Goal: Information Seeking & Learning: Check status

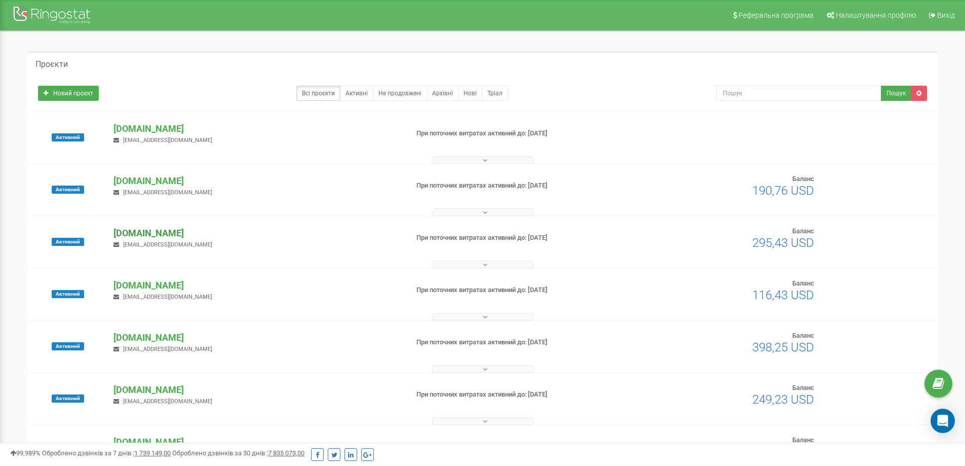
click at [177, 231] on p "[DOMAIN_NAME]" at bounding box center [257, 232] width 286 height 13
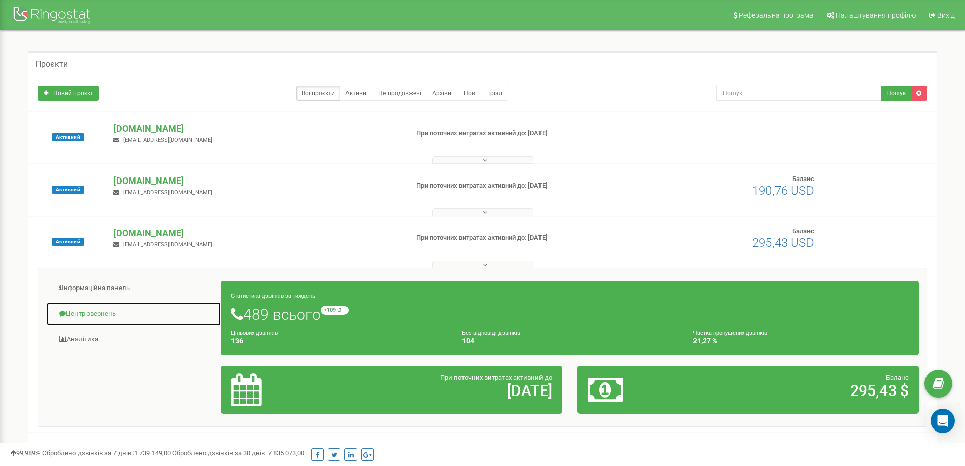
drag, startPoint x: 84, startPoint y: 317, endPoint x: 175, endPoint y: 312, distance: 91.3
click at [85, 317] on link "Центр звернень" at bounding box center [133, 313] width 175 height 25
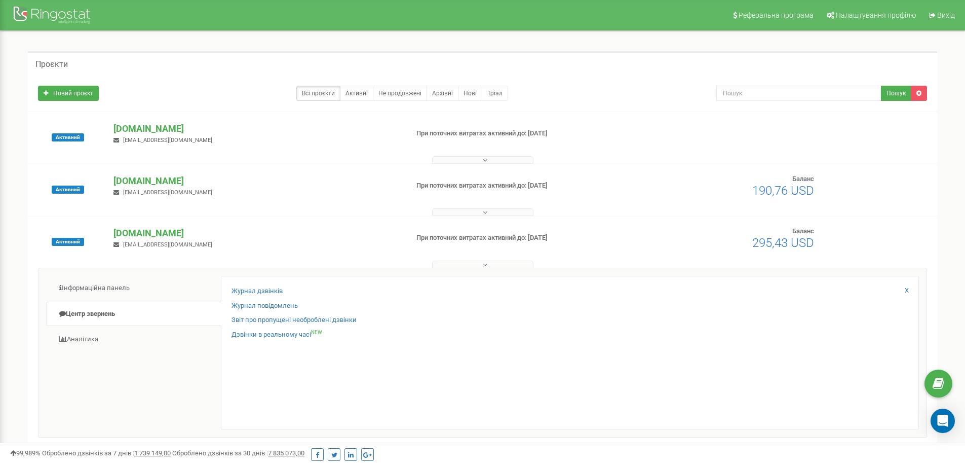
click at [252, 282] on div "Журнал дзвінків Журнал повідомлень Звіт про пропущені необроблені дзвінки Дзвін…" at bounding box center [570, 353] width 698 height 154
click at [256, 286] on div "Журнал дзвінків Журнал повідомлень Звіт про пропущені необроблені дзвінки Дзвін…" at bounding box center [570, 353] width 698 height 154
click at [258, 282] on div "Журнал дзвінків Журнал повідомлень Звіт про пропущені необроблені дзвінки Дзвін…" at bounding box center [570, 353] width 698 height 154
click at [260, 286] on div "Журнал дзвінків Журнал повідомлень Звіт про пропущені необроблені дзвінки Дзвін…" at bounding box center [570, 353] width 698 height 154
click at [262, 288] on link "Журнал дзвінків" at bounding box center [257, 291] width 51 height 10
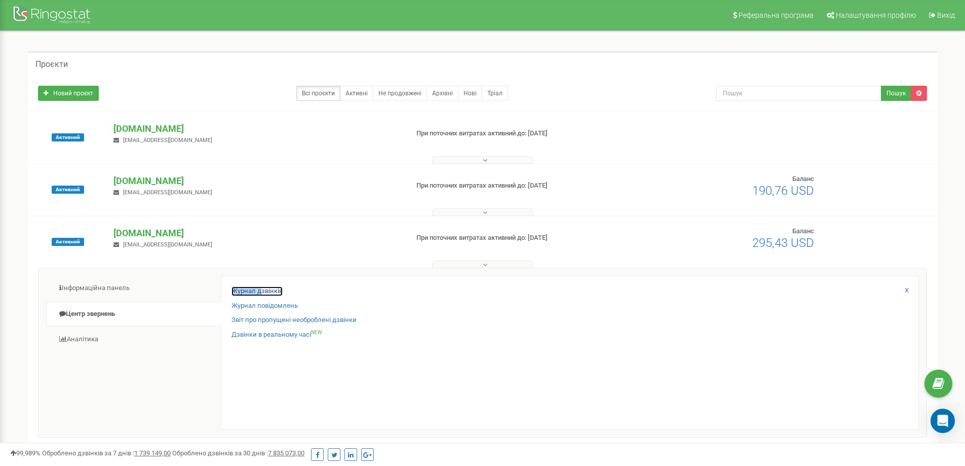
click at [277, 291] on link "Журнал дзвінків" at bounding box center [257, 291] width 51 height 10
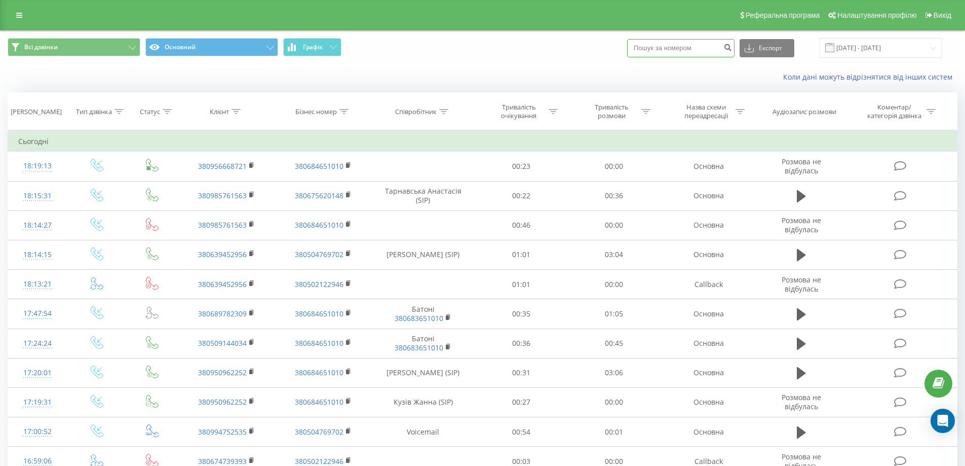
click at [684, 47] on input at bounding box center [680, 48] width 107 height 18
paste input "097 90 40 698"
type input "097 90 40 698"
click at [732, 49] on icon "submit" at bounding box center [728, 46] width 9 height 6
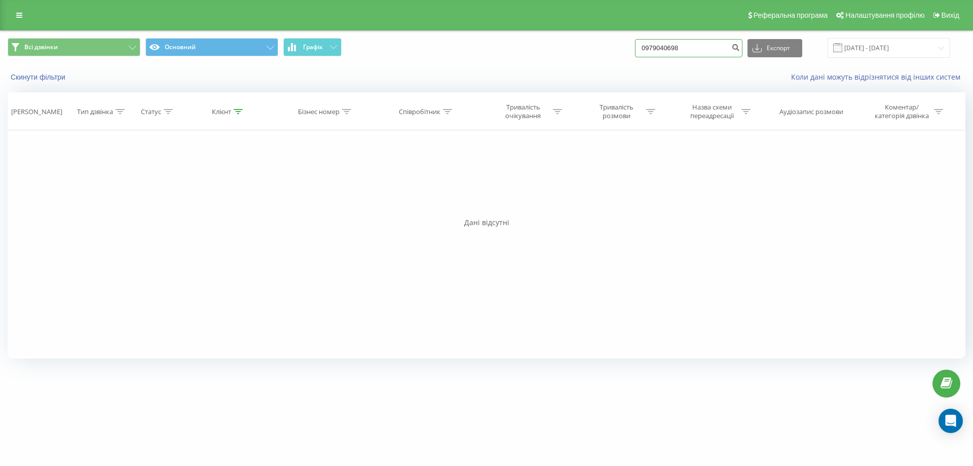
drag, startPoint x: 702, startPoint y: 45, endPoint x: 468, endPoint y: 43, distance: 234.6
click at [468, 43] on div "Всі дзвінки Основний Графік 0979040698 Експорт .csv .xls .xlsx [DATE] - [DATE]" at bounding box center [487, 48] width 958 height 20
click at [19, 11] on link at bounding box center [19, 15] width 18 height 14
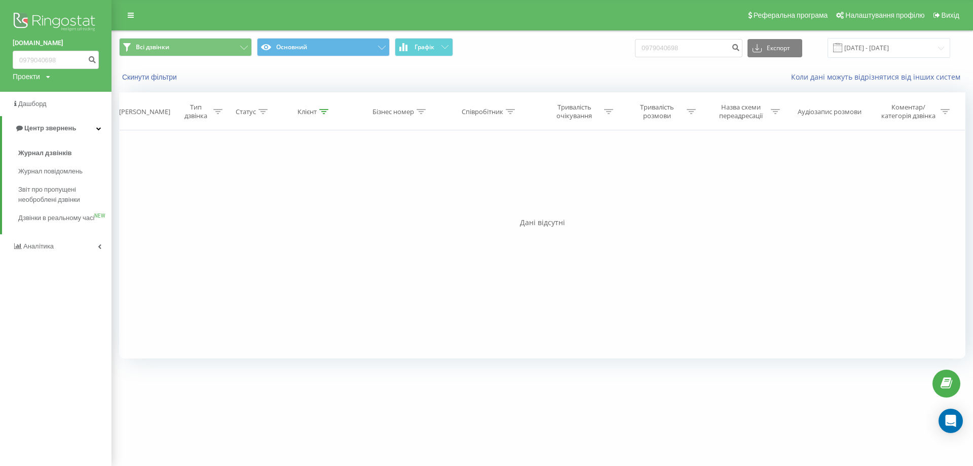
click at [60, 14] on img at bounding box center [56, 22] width 86 height 25
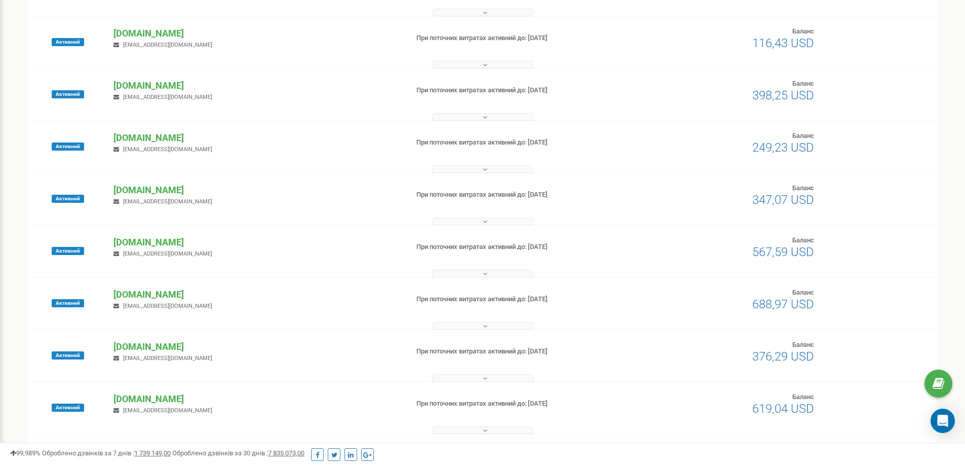
scroll to position [304, 0]
click at [129, 239] on p "[DOMAIN_NAME]" at bounding box center [257, 242] width 286 height 13
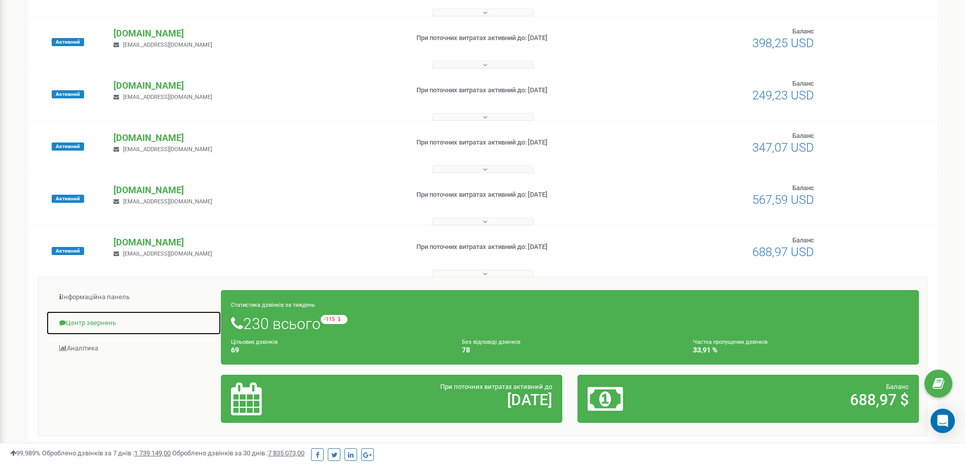
drag, startPoint x: 85, startPoint y: 317, endPoint x: 98, endPoint y: 317, distance: 13.7
click at [85, 317] on link "Центр звернень" at bounding box center [133, 323] width 175 height 25
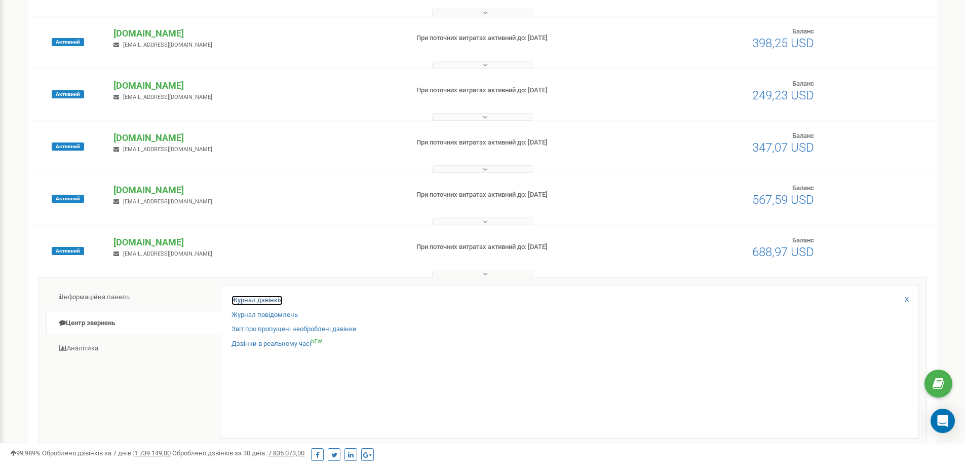
click at [264, 298] on link "Журнал дзвінків" at bounding box center [257, 300] width 51 height 10
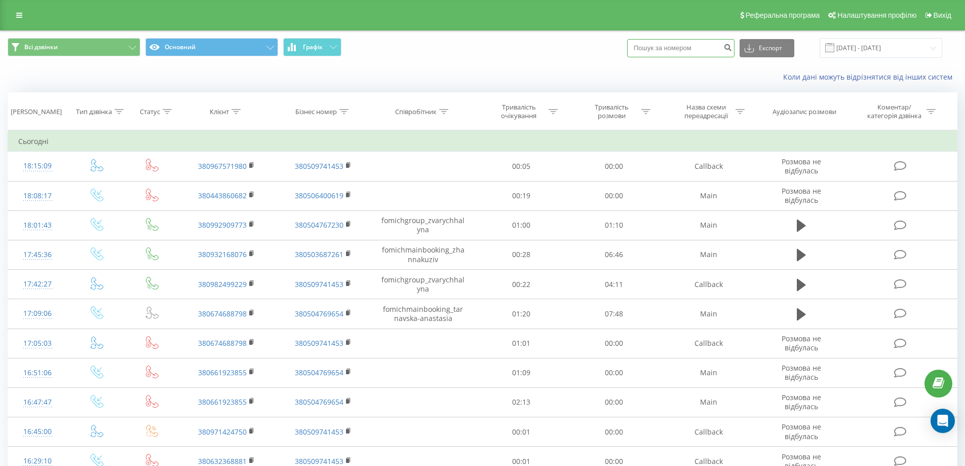
click at [690, 48] on input at bounding box center [680, 48] width 107 height 18
paste input "0979040698"
type input "0979040698"
click at [732, 47] on icon "submit" at bounding box center [728, 46] width 9 height 6
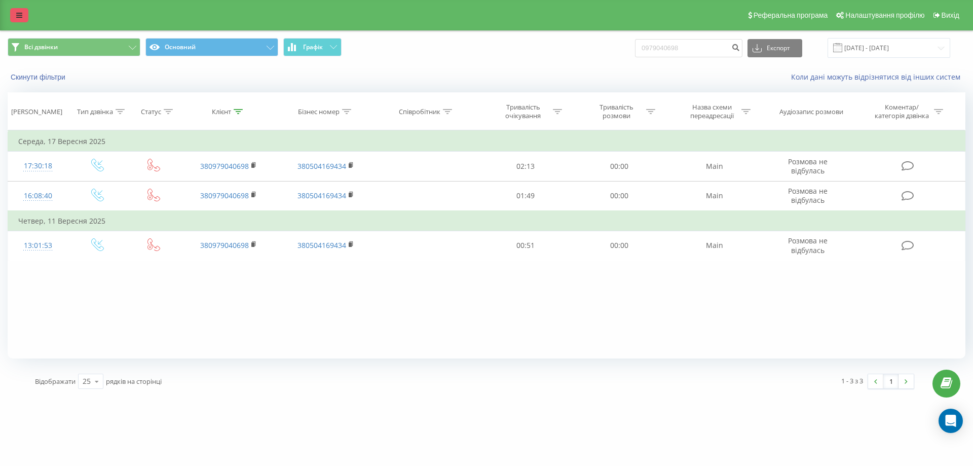
click at [15, 12] on link at bounding box center [19, 15] width 18 height 14
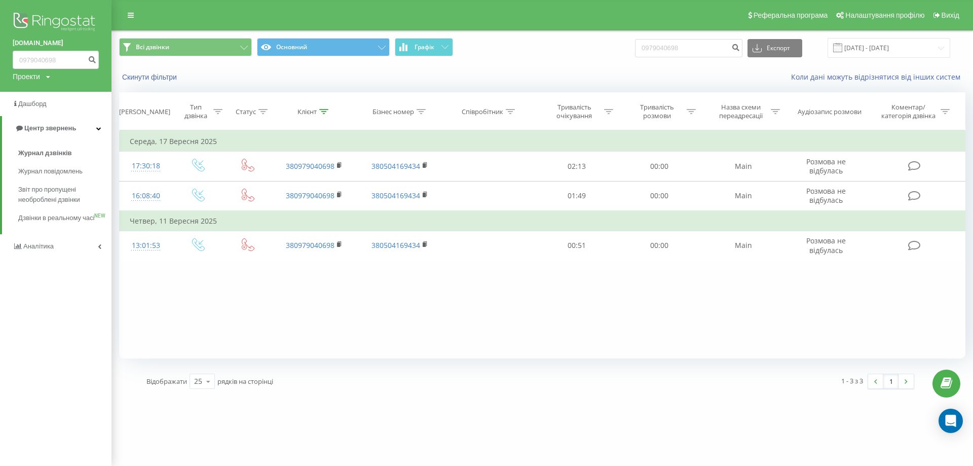
click at [68, 21] on img at bounding box center [56, 22] width 86 height 25
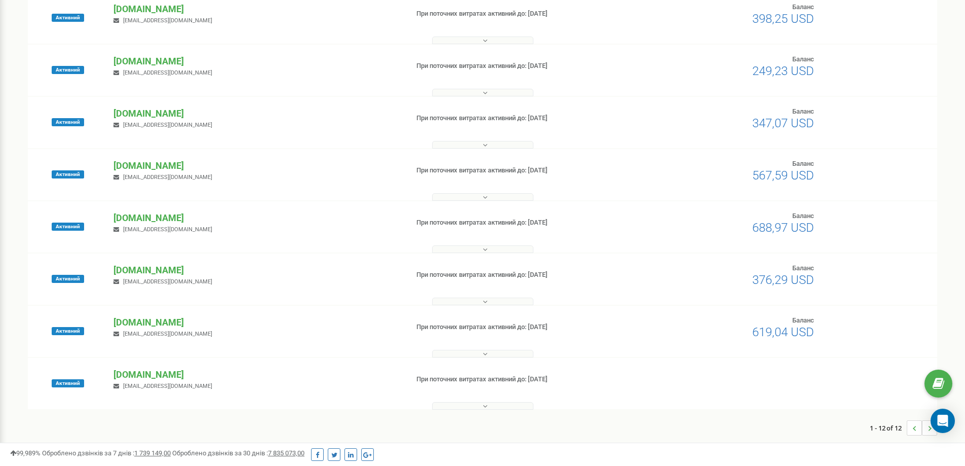
scroll to position [227, 0]
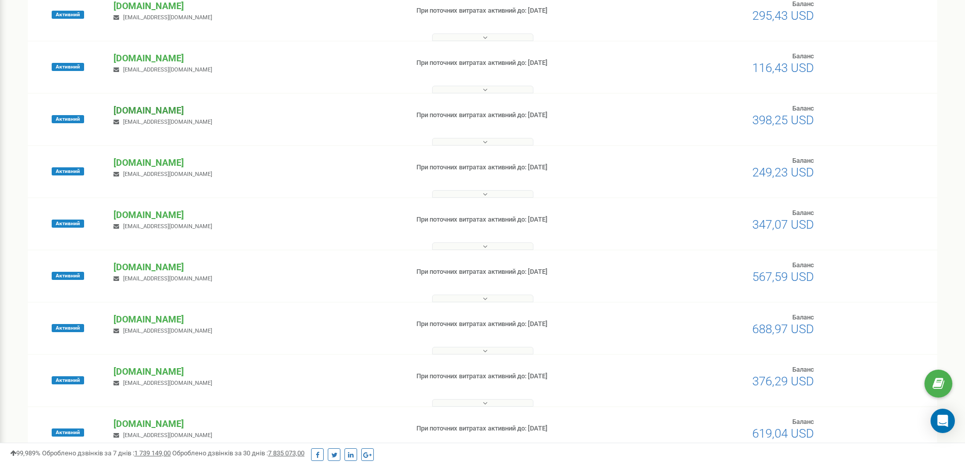
click at [146, 109] on p "[DOMAIN_NAME]" at bounding box center [257, 110] width 286 height 13
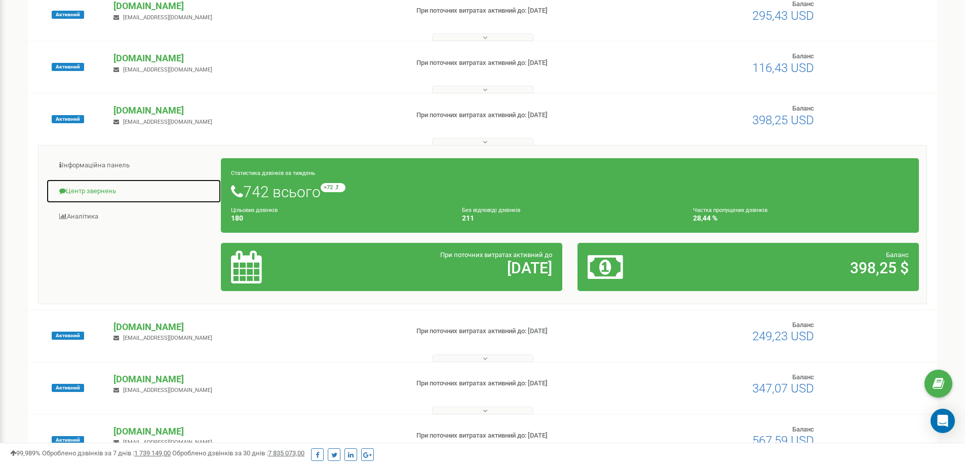
click at [98, 190] on link "Центр звернень" at bounding box center [133, 191] width 175 height 25
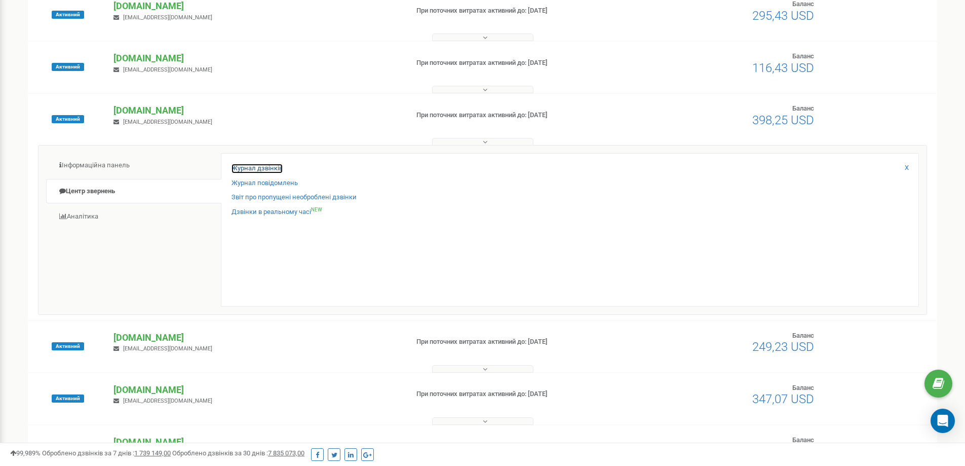
click at [266, 167] on link "Журнал дзвінків" at bounding box center [257, 169] width 51 height 10
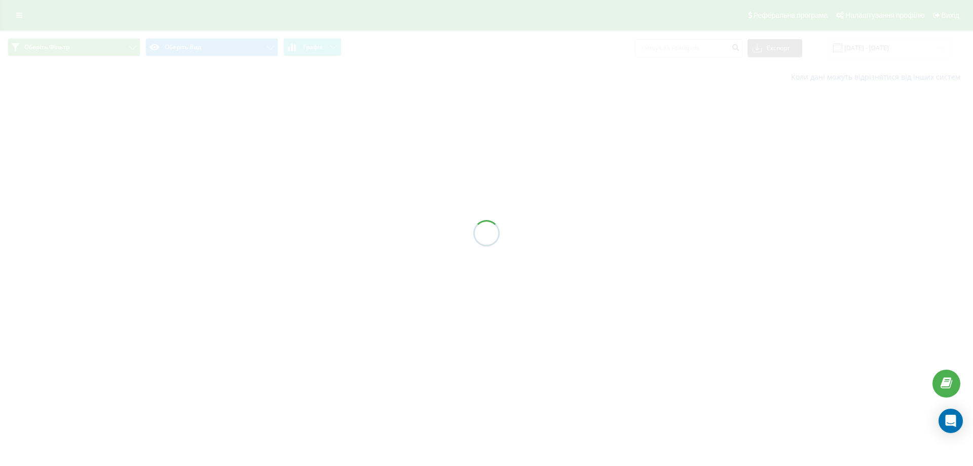
click at [268, 165] on div at bounding box center [486, 233] width 973 height 466
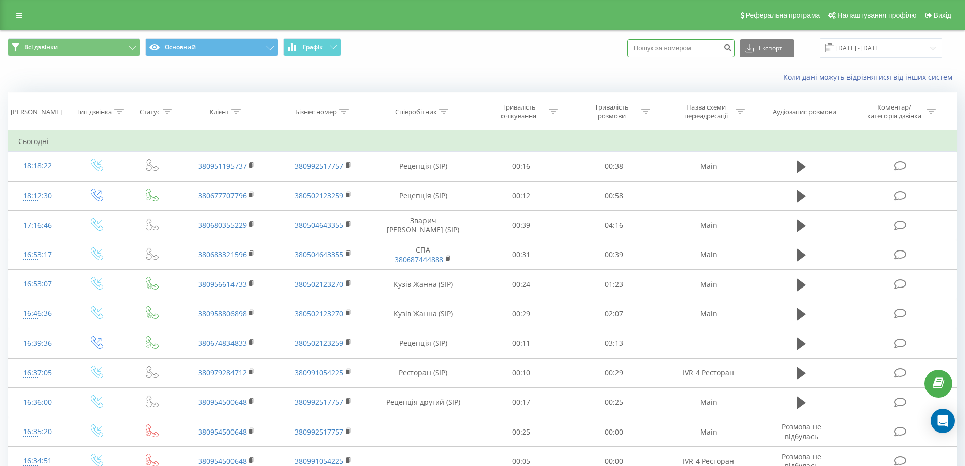
click at [703, 45] on input at bounding box center [680, 48] width 107 height 18
paste input "0979040698"
type input "0979040698"
click at [732, 48] on icon "submit" at bounding box center [728, 46] width 9 height 6
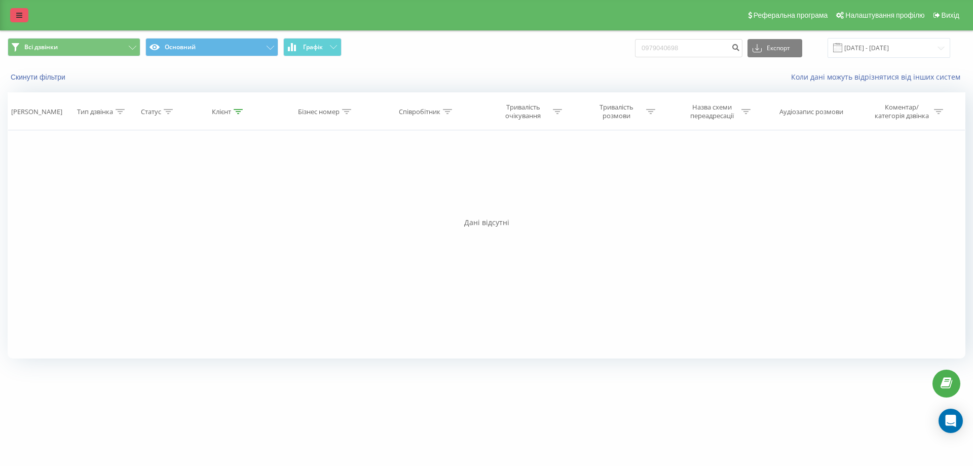
click at [21, 13] on icon at bounding box center [19, 15] width 6 height 7
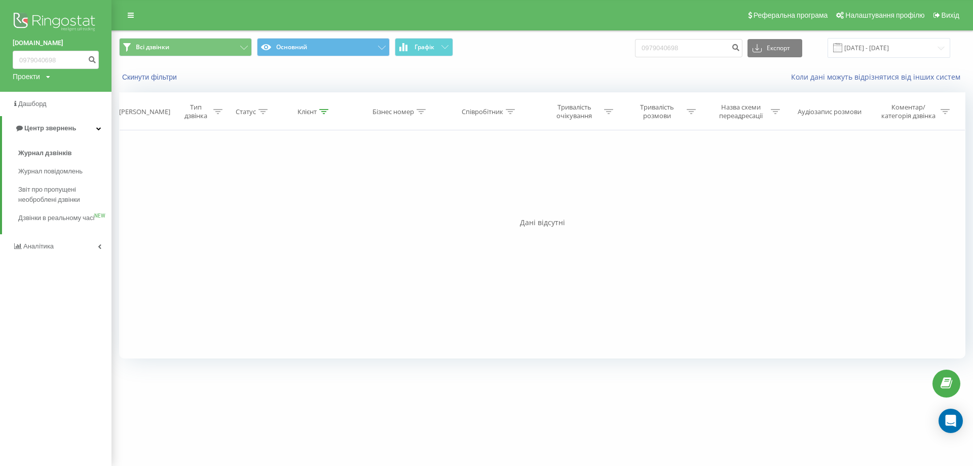
click at [47, 22] on img at bounding box center [56, 22] width 86 height 25
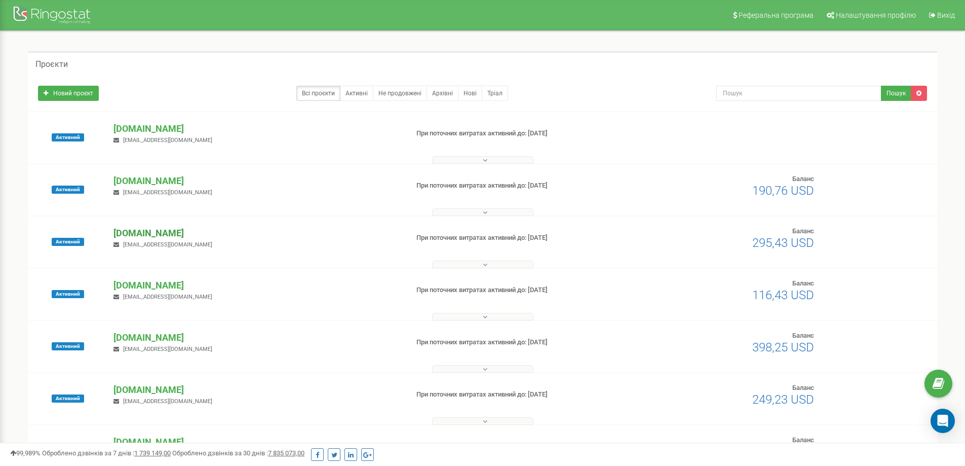
click at [170, 230] on p "[DOMAIN_NAME]" at bounding box center [257, 232] width 286 height 13
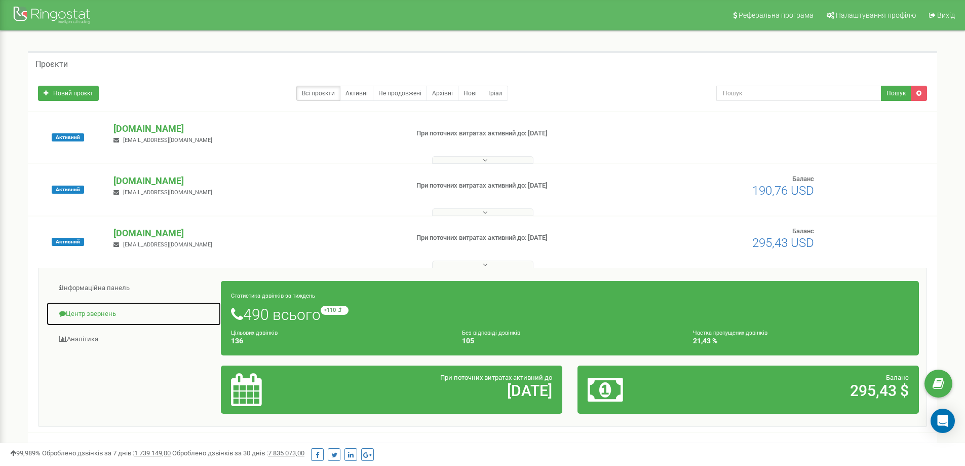
click at [107, 313] on link "Центр звернень" at bounding box center [133, 313] width 175 height 25
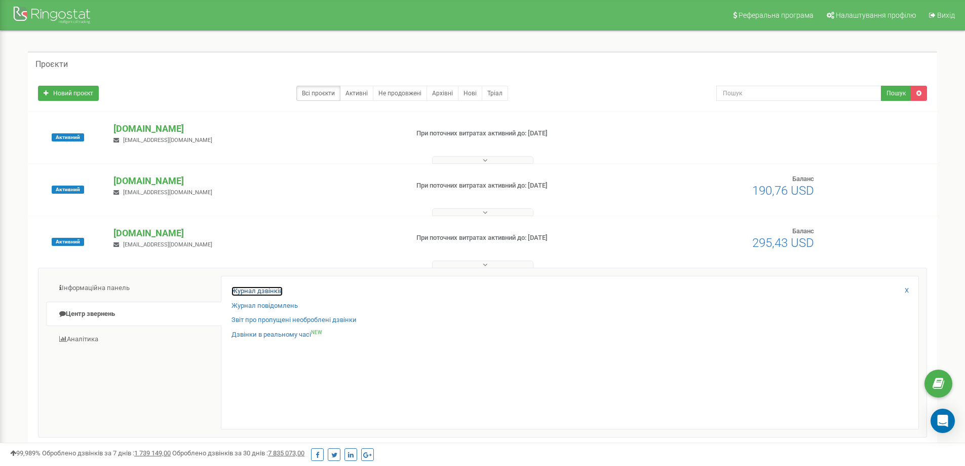
click at [272, 291] on link "Журнал дзвінків" at bounding box center [257, 291] width 51 height 10
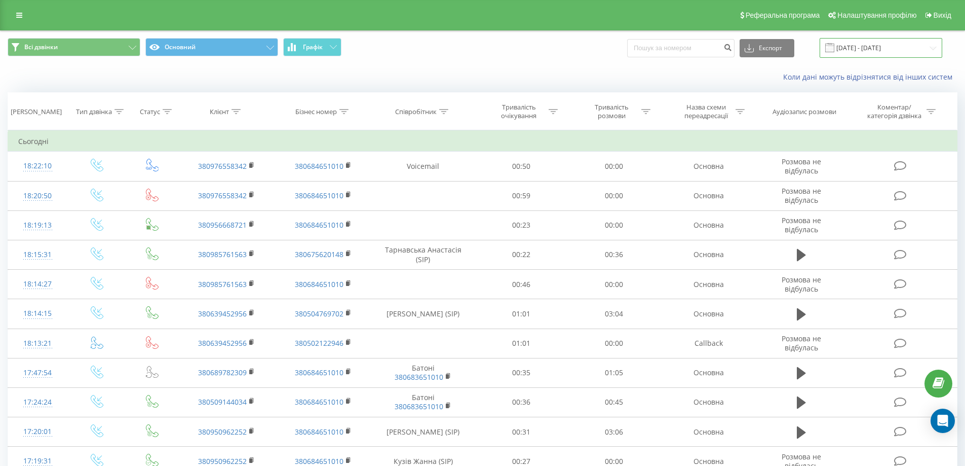
click at [870, 42] on input "19.08.2025 - 19.09.2025" at bounding box center [881, 48] width 123 height 20
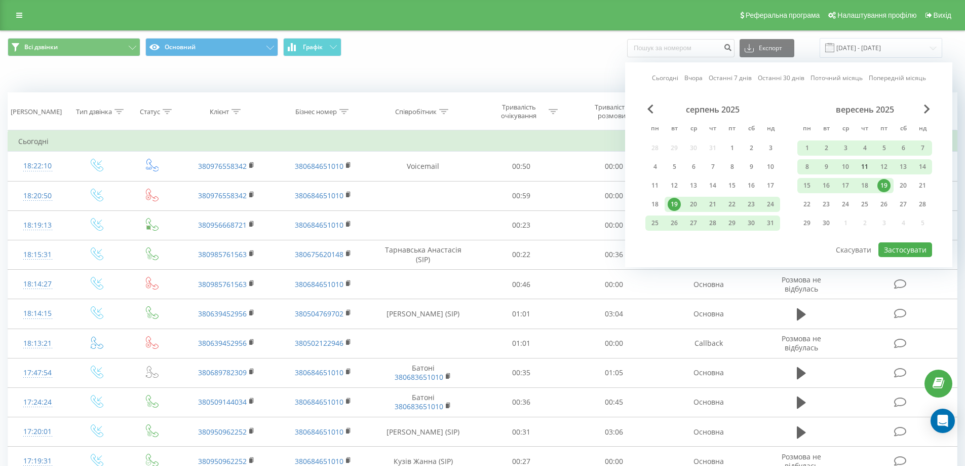
click at [864, 163] on div "11" at bounding box center [864, 166] width 13 height 13
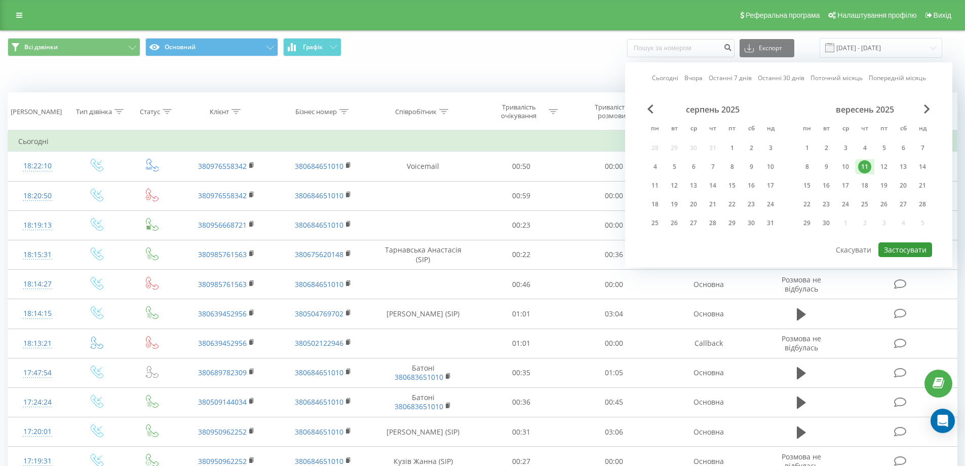
click at [902, 247] on button "Застосувати" at bounding box center [906, 249] width 54 height 15
type input "[DATE] - [DATE]"
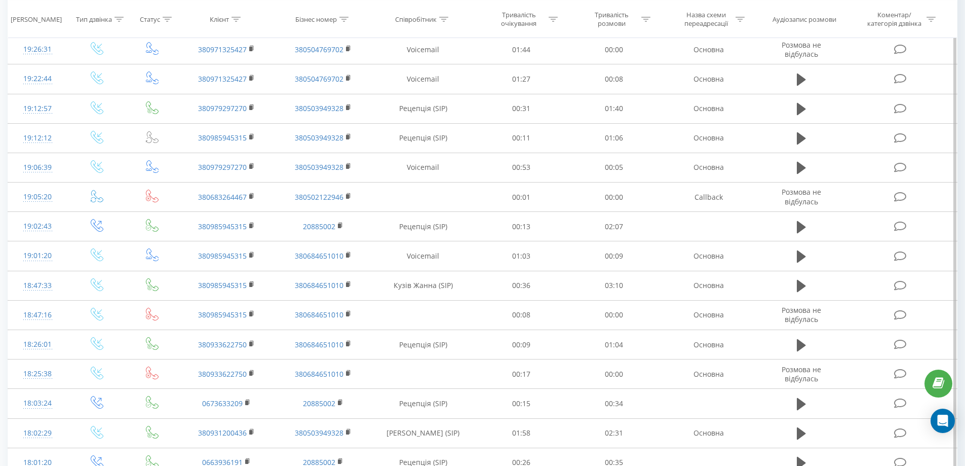
scroll to position [253, 0]
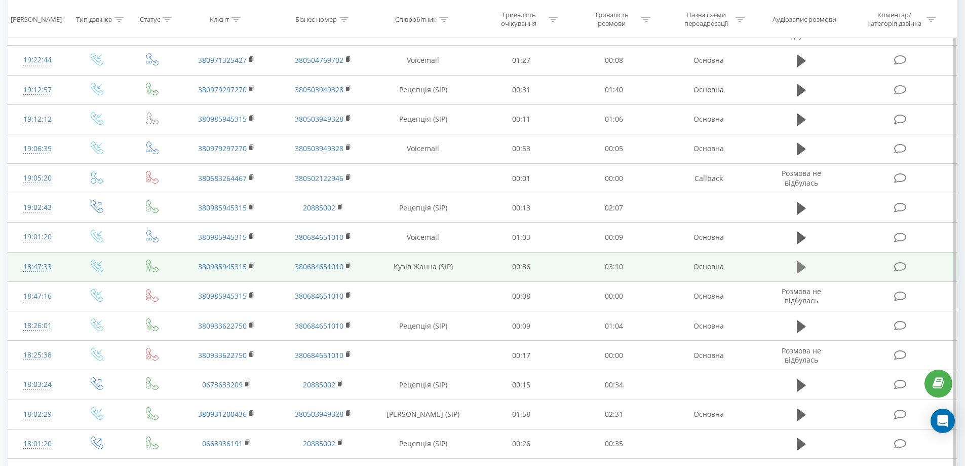
click at [802, 269] on icon at bounding box center [801, 267] width 9 height 12
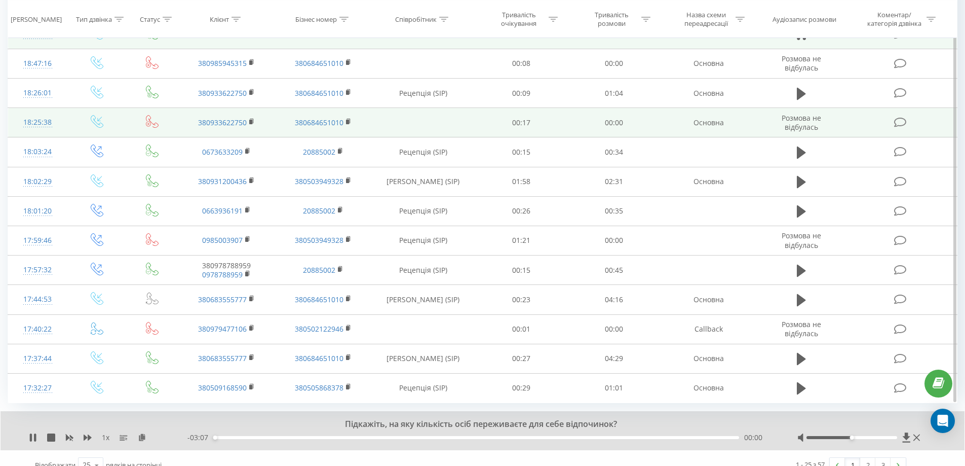
scroll to position [500, 0]
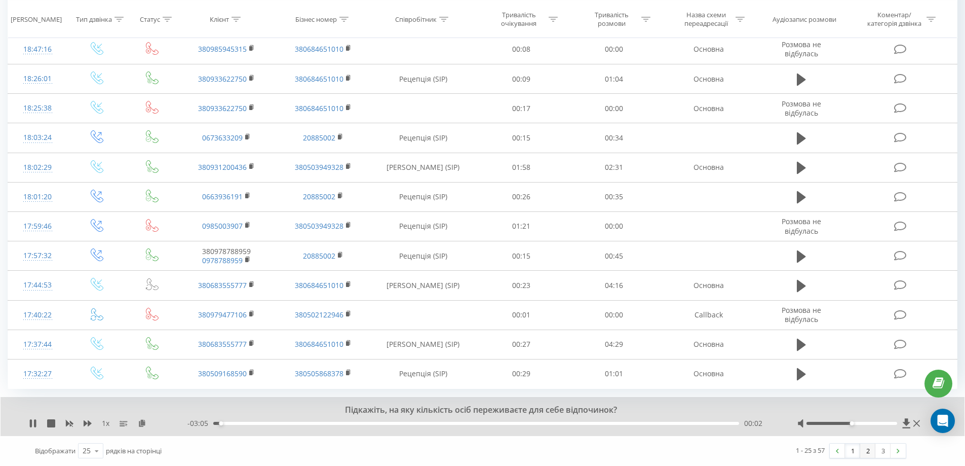
click at [873, 453] on link "2" at bounding box center [867, 450] width 15 height 14
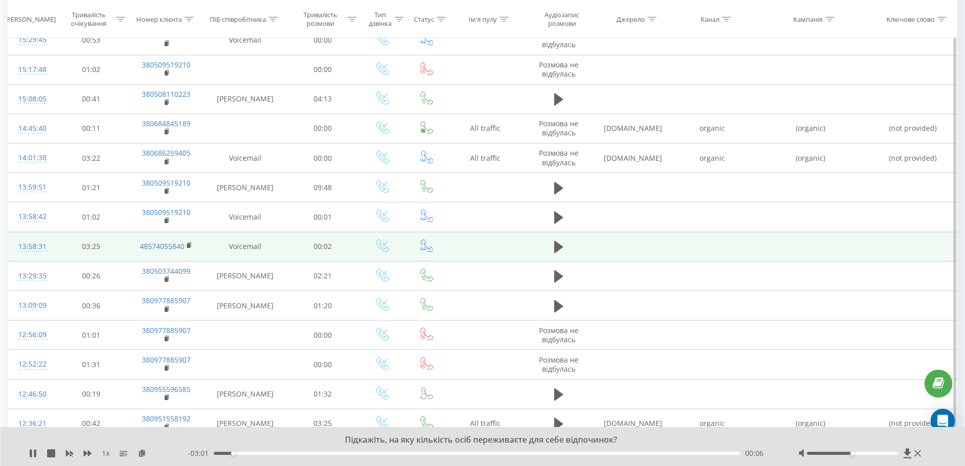
scroll to position [371, 0]
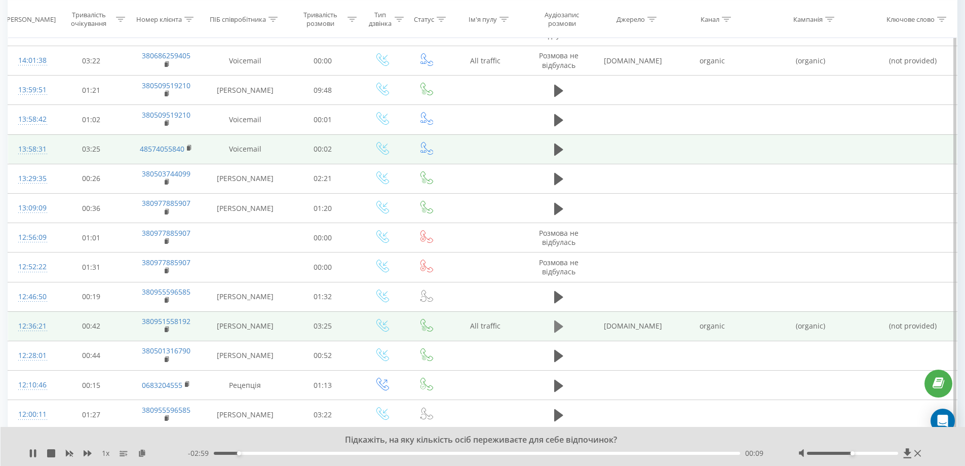
click at [556, 331] on icon at bounding box center [558, 326] width 9 height 12
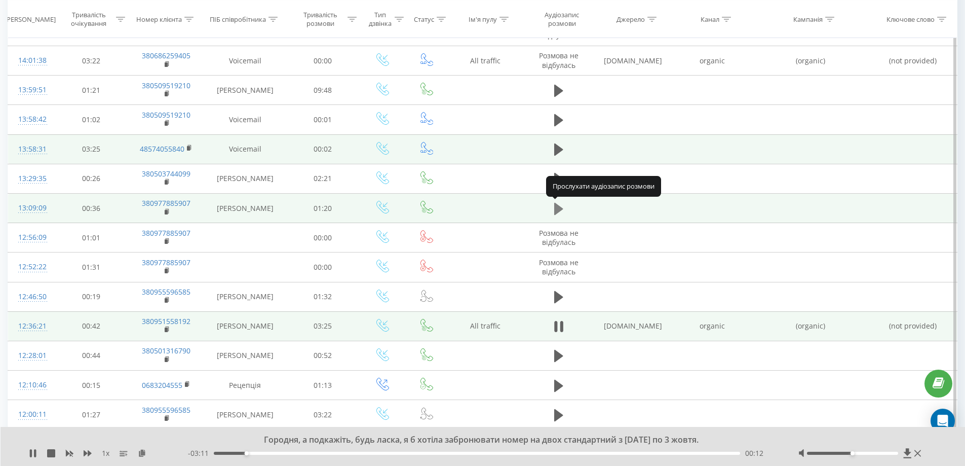
click at [561, 206] on icon at bounding box center [558, 209] width 9 height 14
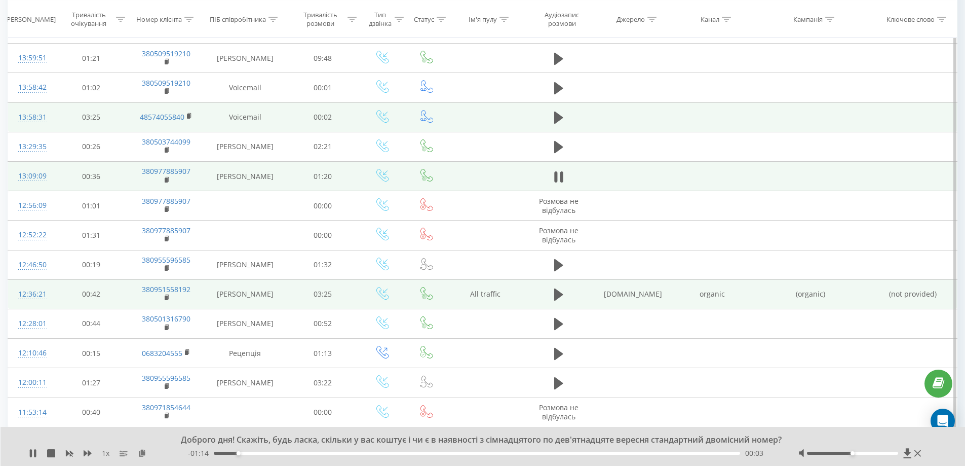
scroll to position [360, 0]
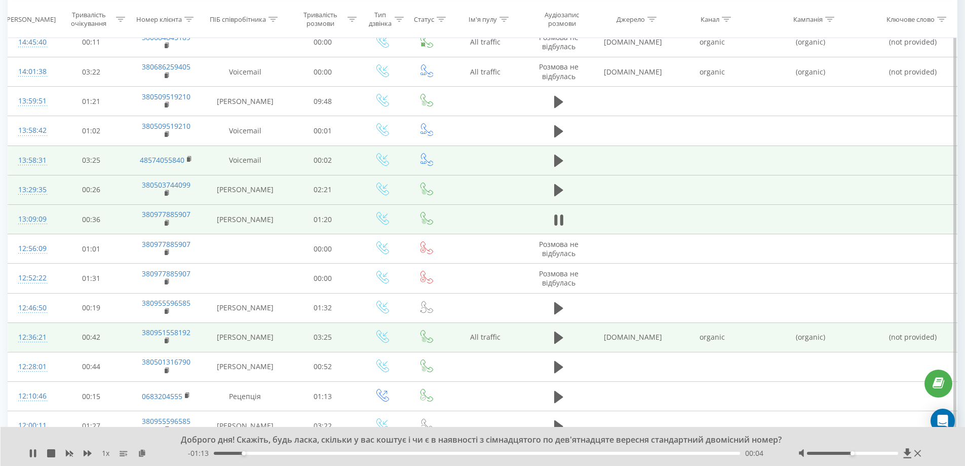
click at [563, 181] on td at bounding box center [558, 189] width 70 height 29
click at [556, 191] on icon at bounding box center [558, 190] width 9 height 12
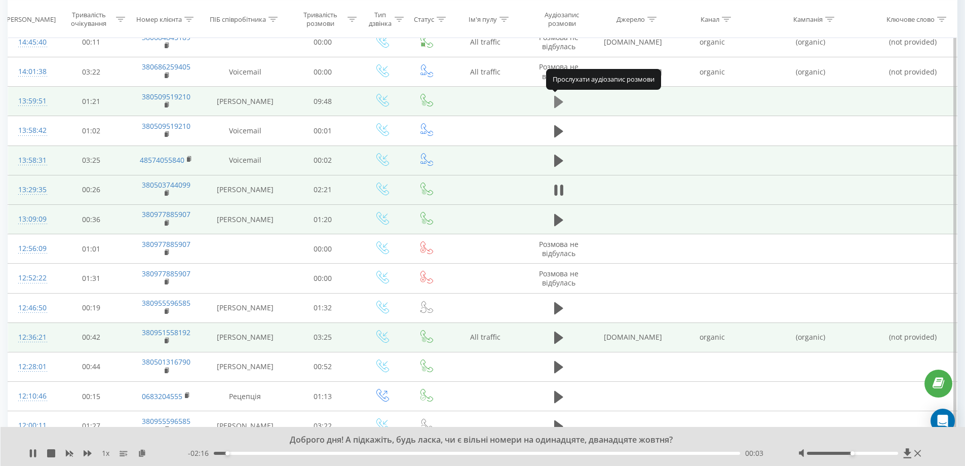
click at [556, 106] on icon at bounding box center [558, 102] width 9 height 12
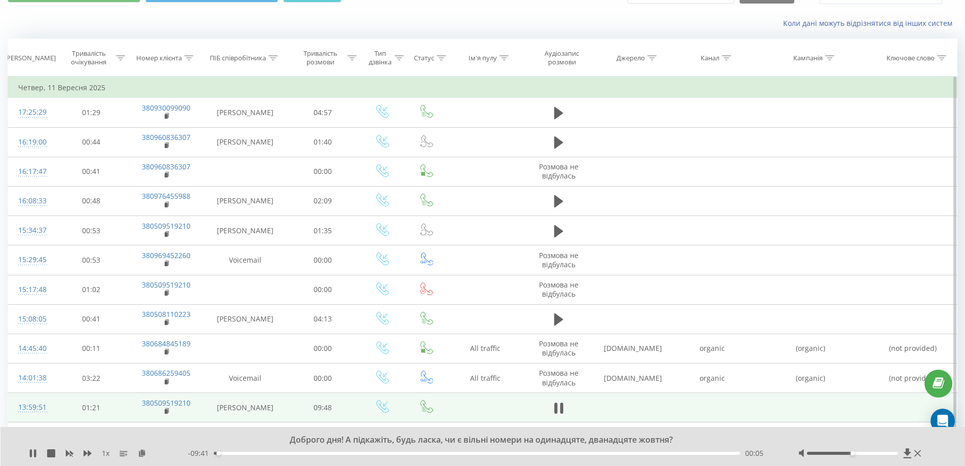
scroll to position [0, 0]
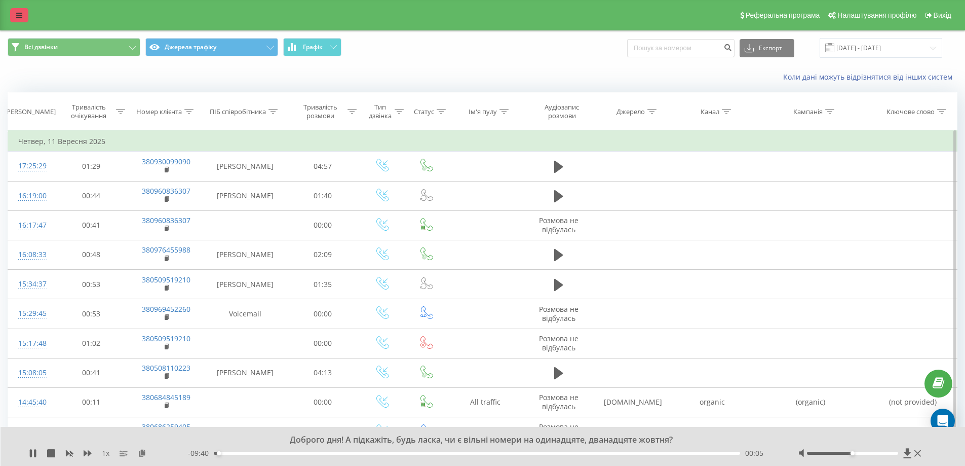
click at [12, 18] on link at bounding box center [19, 15] width 18 height 14
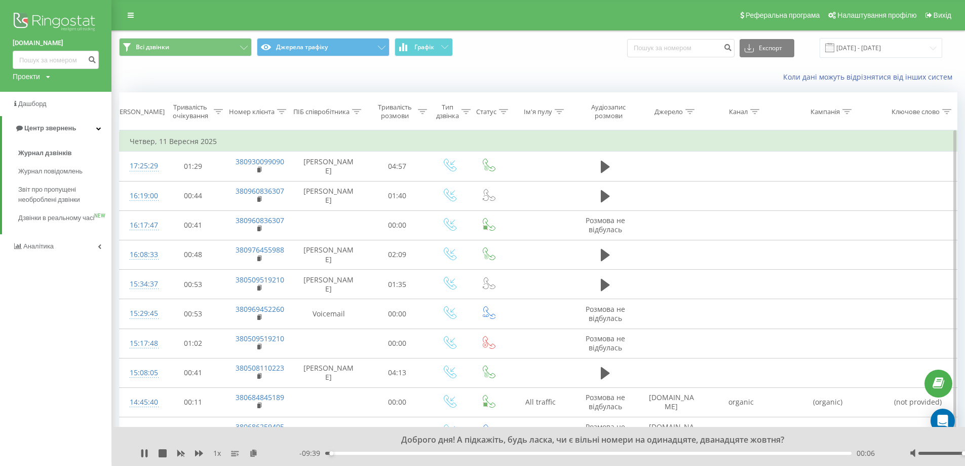
click at [55, 16] on img at bounding box center [56, 22] width 86 height 25
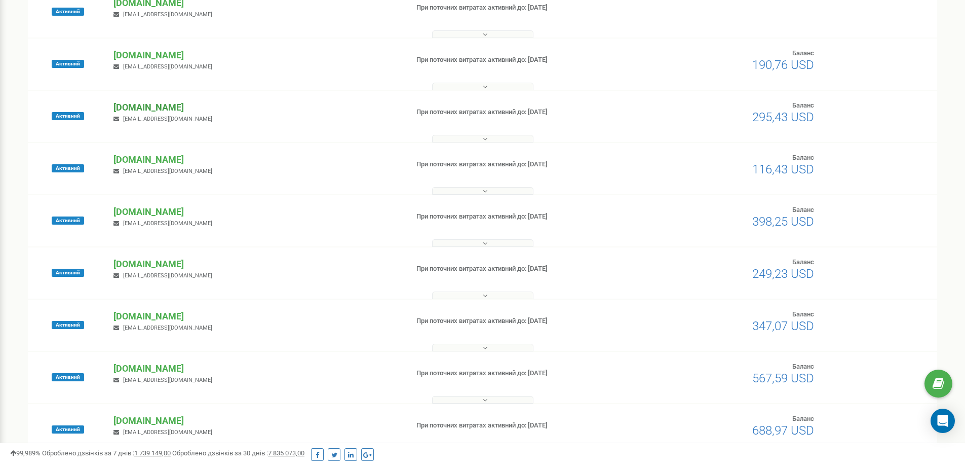
scroll to position [152, 0]
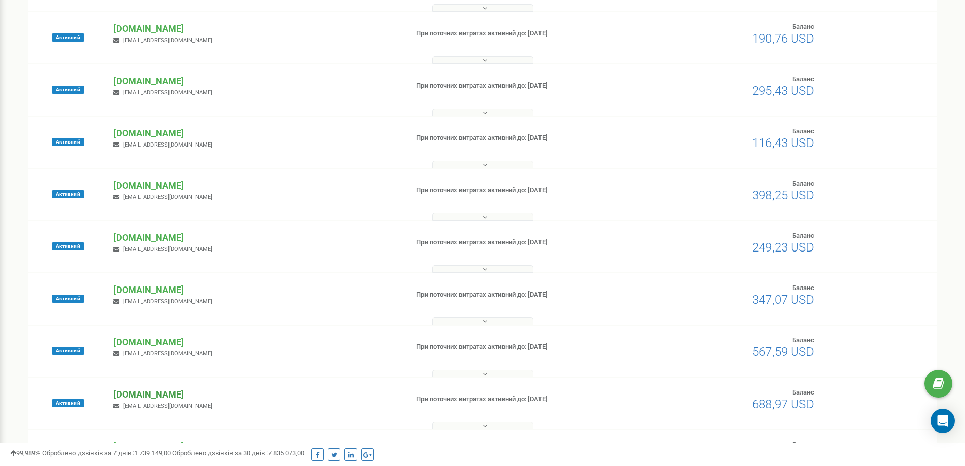
click at [145, 392] on p "[DOMAIN_NAME]" at bounding box center [257, 394] width 286 height 13
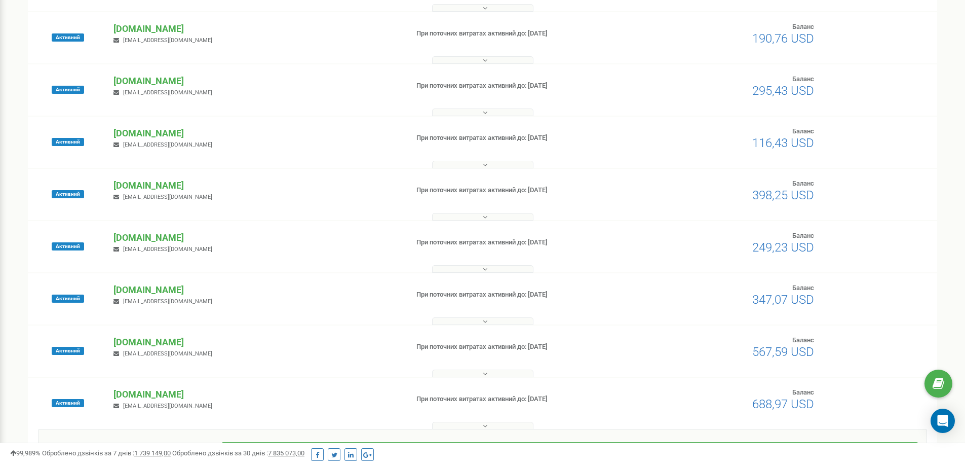
scroll to position [304, 0]
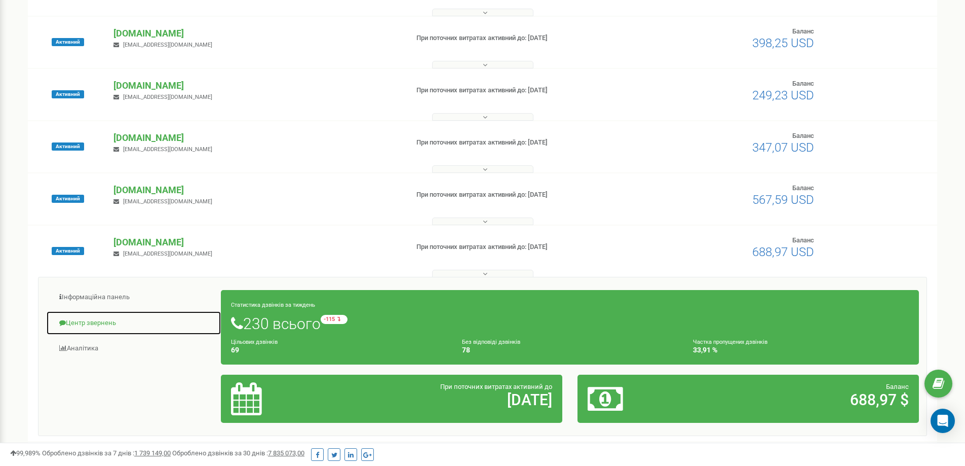
click at [88, 326] on link "Центр звернень" at bounding box center [133, 323] width 175 height 25
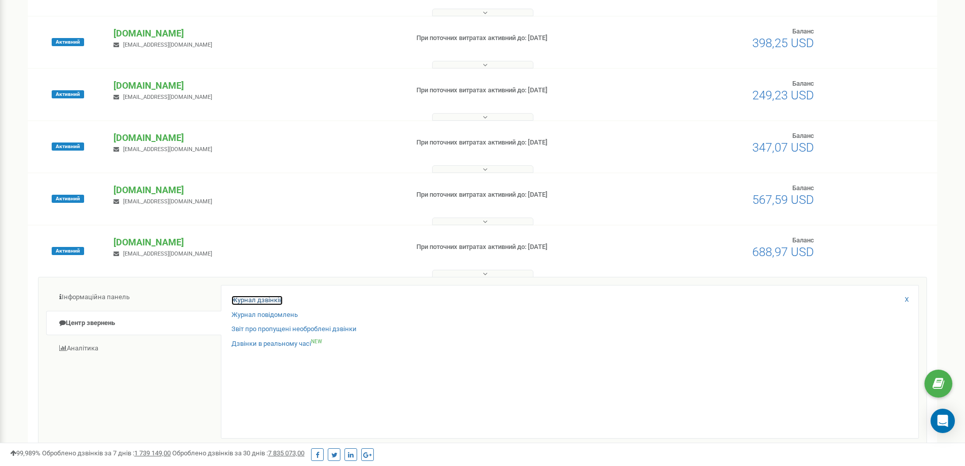
click at [268, 299] on link "Журнал дзвінків" at bounding box center [257, 300] width 51 height 10
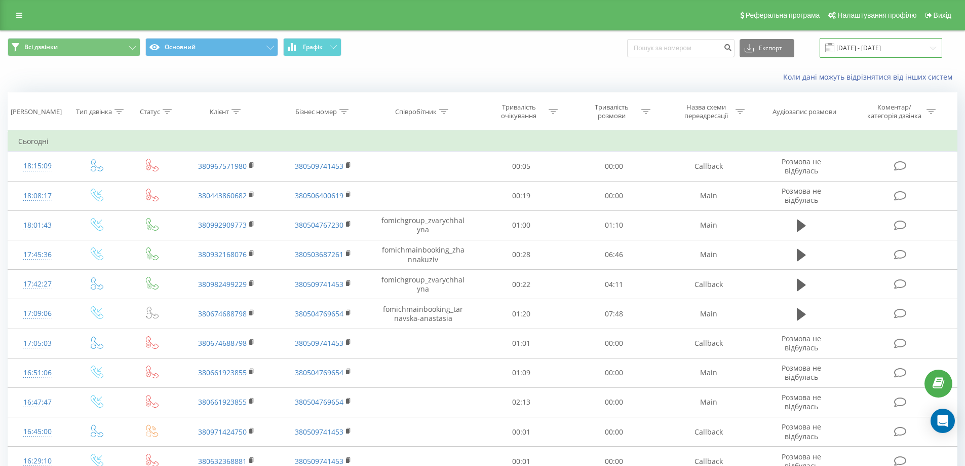
click at [885, 54] on input "[DATE] - [DATE]" at bounding box center [881, 48] width 123 height 20
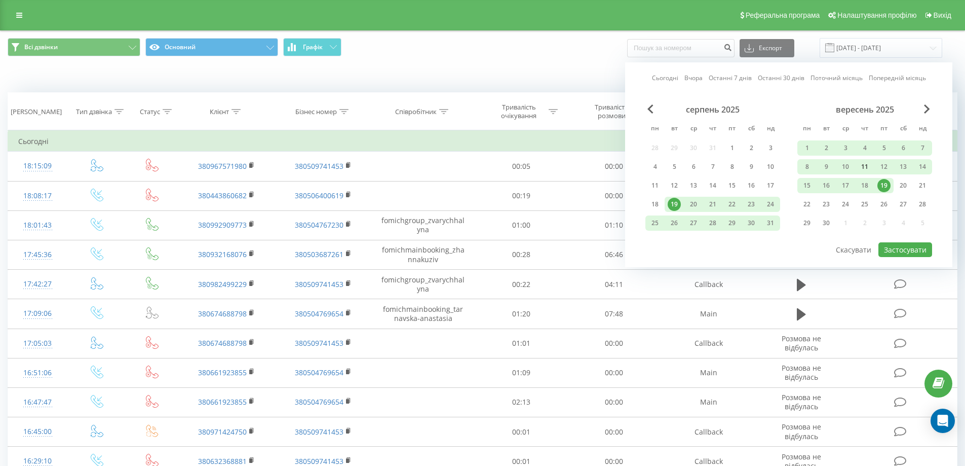
click at [867, 168] on div "11" at bounding box center [864, 166] width 13 height 13
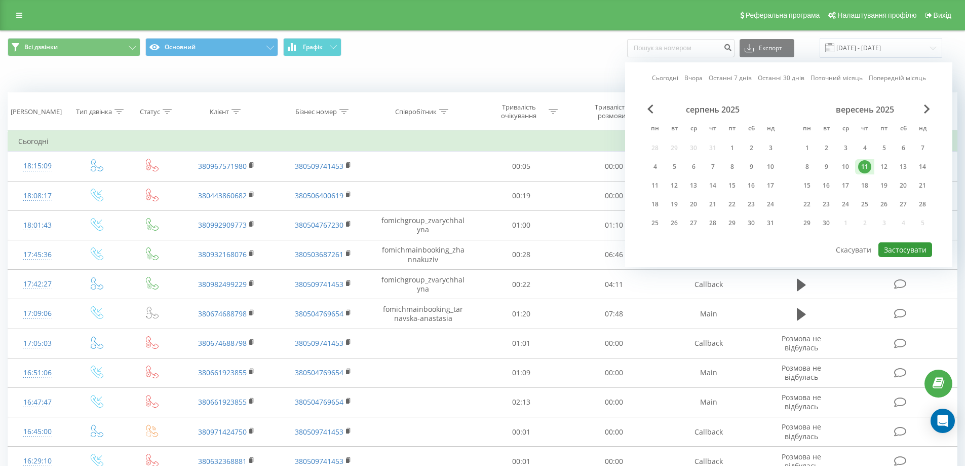
click at [902, 248] on button "Застосувати" at bounding box center [906, 249] width 54 height 15
type input "[DATE] - [DATE]"
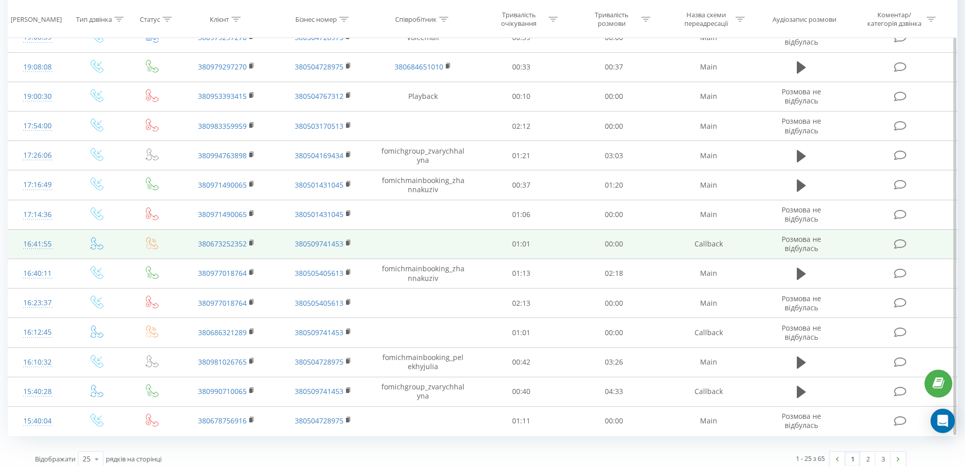
scroll to position [461, 0]
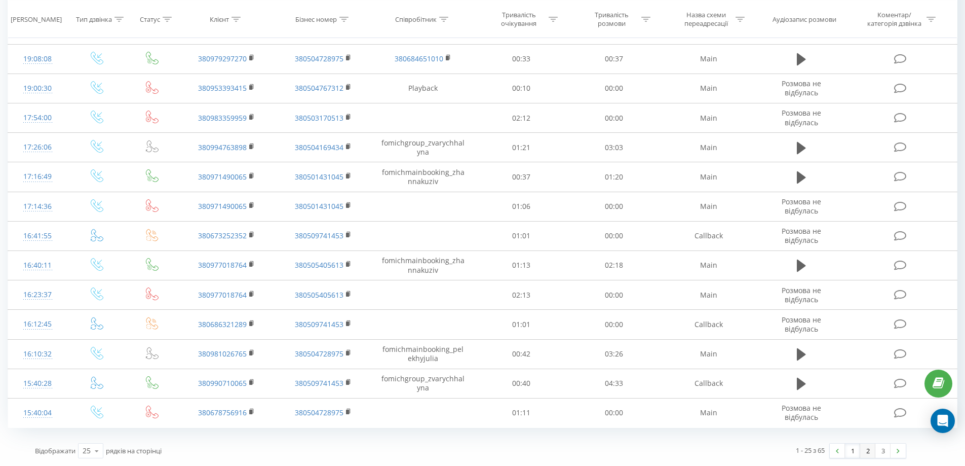
click at [864, 454] on link "2" at bounding box center [867, 450] width 15 height 14
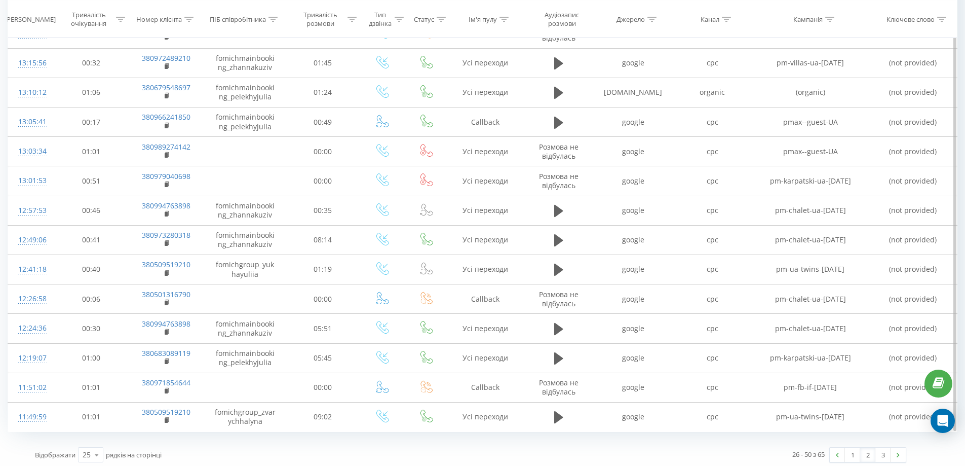
scroll to position [461, 0]
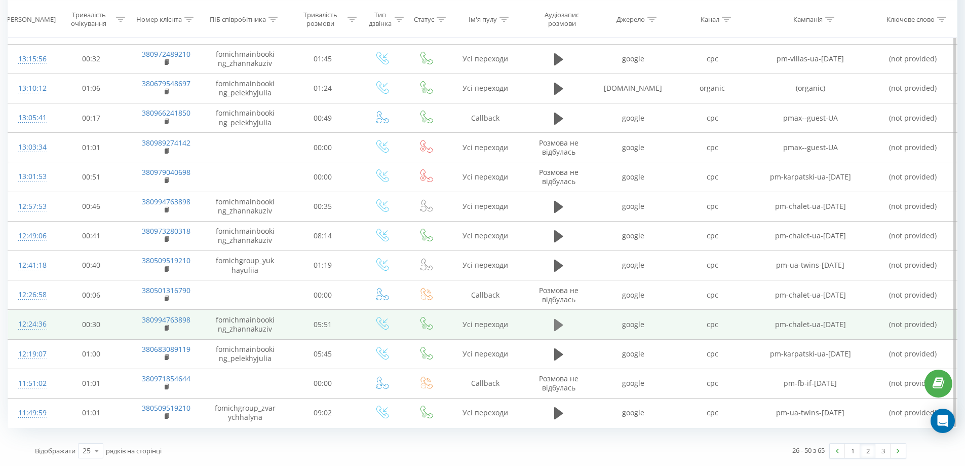
click at [559, 325] on icon at bounding box center [558, 325] width 9 height 12
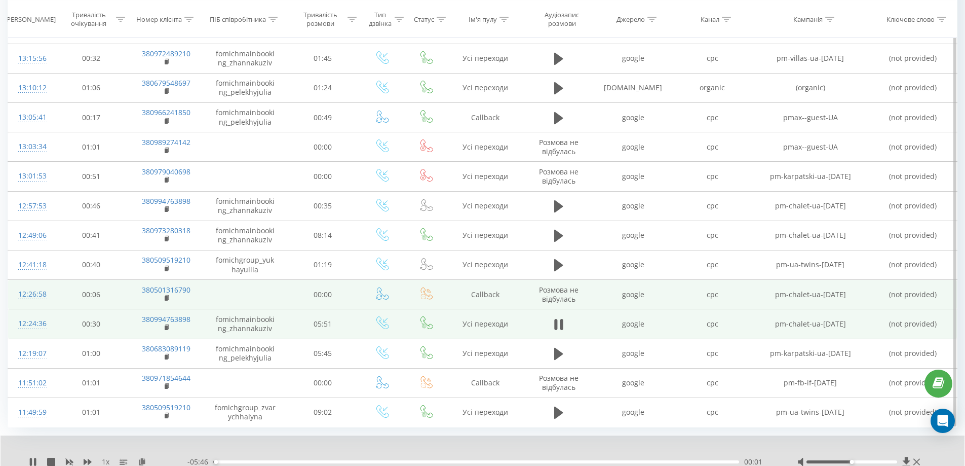
scroll to position [500, 0]
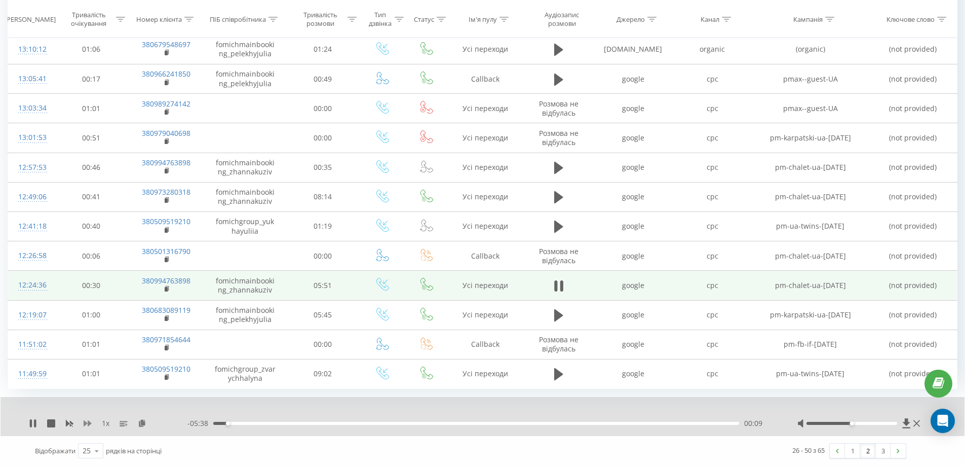
click at [88, 422] on icon at bounding box center [88, 423] width 8 height 8
click at [880, 420] on div at bounding box center [860, 423] width 125 height 10
click at [887, 423] on div at bounding box center [852, 423] width 91 height 3
drag, startPoint x: 889, startPoint y: 424, endPoint x: 913, endPoint y: 426, distance: 24.5
click at [913, 426] on div at bounding box center [860, 423] width 125 height 10
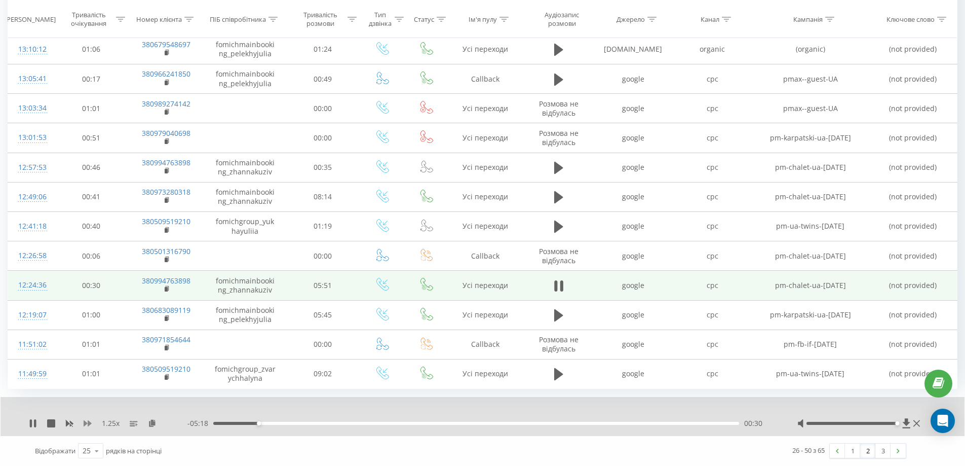
click at [87, 424] on icon at bounding box center [88, 423] width 8 height 8
click at [166, 288] on rect at bounding box center [166, 289] width 3 height 5
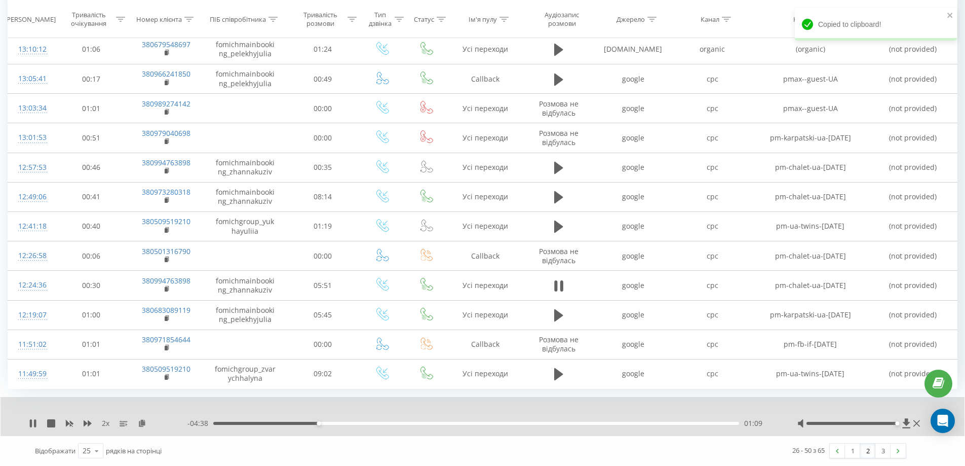
click at [311, 446] on div "Відображати 25 10 25 50 100 рядків на сторінці" at bounding box center [249, 450] width 443 height 29
click at [389, 405] on div at bounding box center [475, 409] width 715 height 11
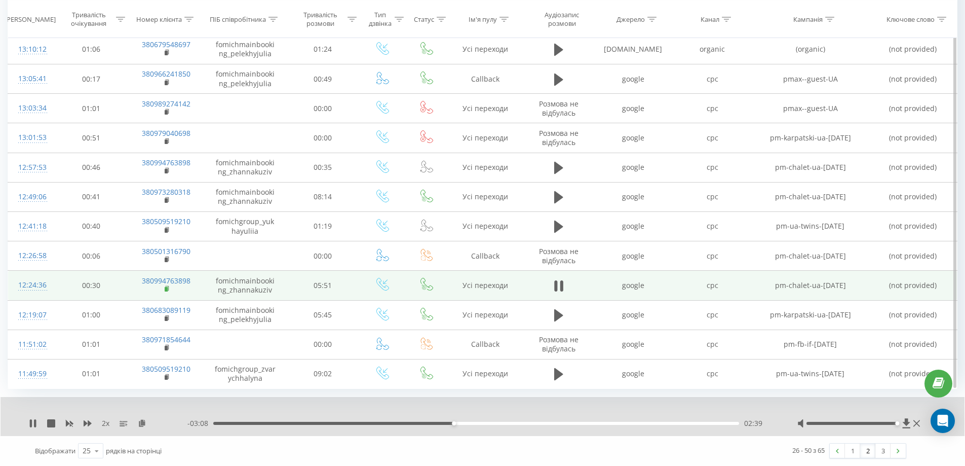
click at [166, 292] on icon at bounding box center [168, 288] width 6 height 7
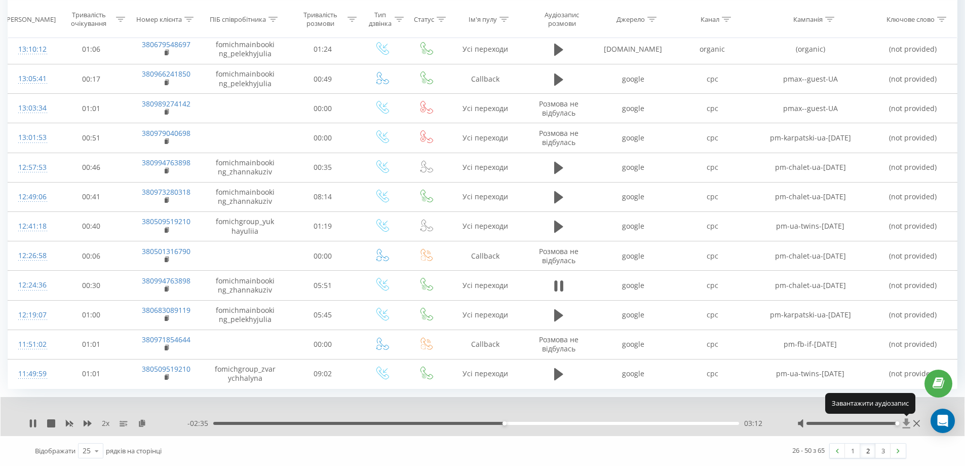
click at [908, 426] on icon at bounding box center [906, 423] width 9 height 10
click at [907, 422] on icon at bounding box center [907, 423] width 8 height 10
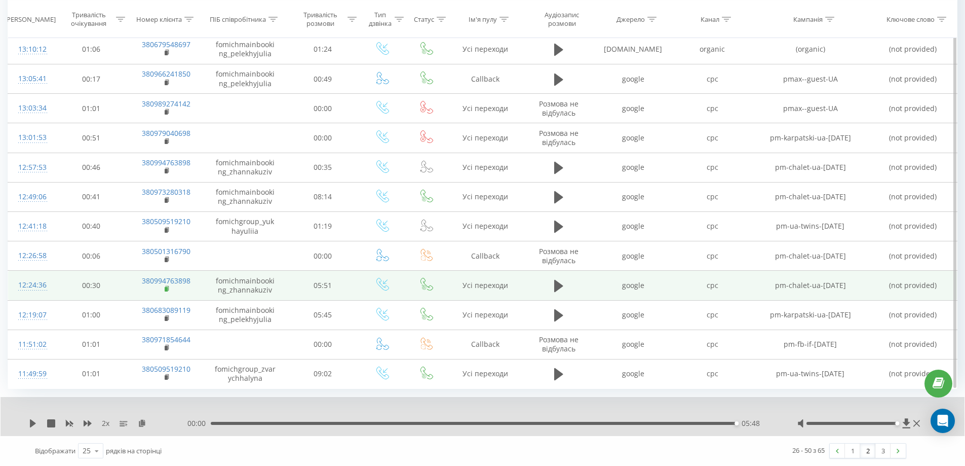
click at [168, 289] on icon at bounding box center [167, 288] width 4 height 5
